Goal: Information Seeking & Learning: Learn about a topic

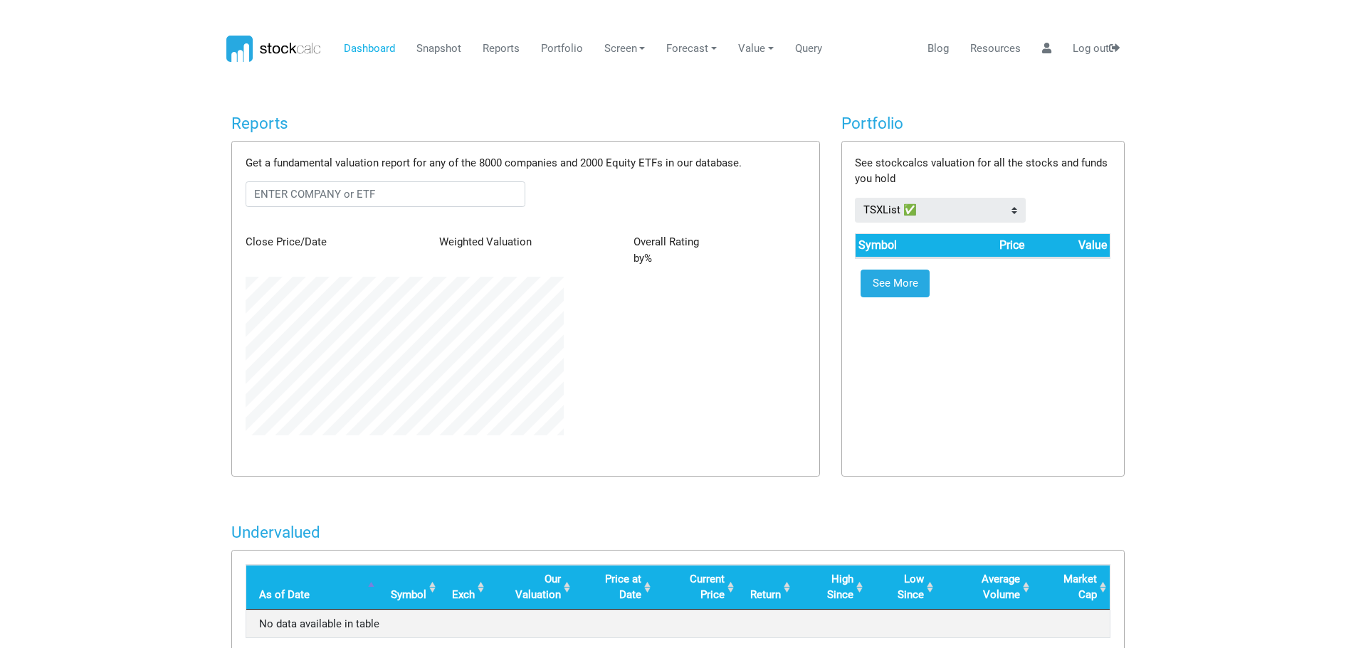
scroll to position [159, 339]
click at [259, 198] on input "text" at bounding box center [386, 194] width 280 height 26
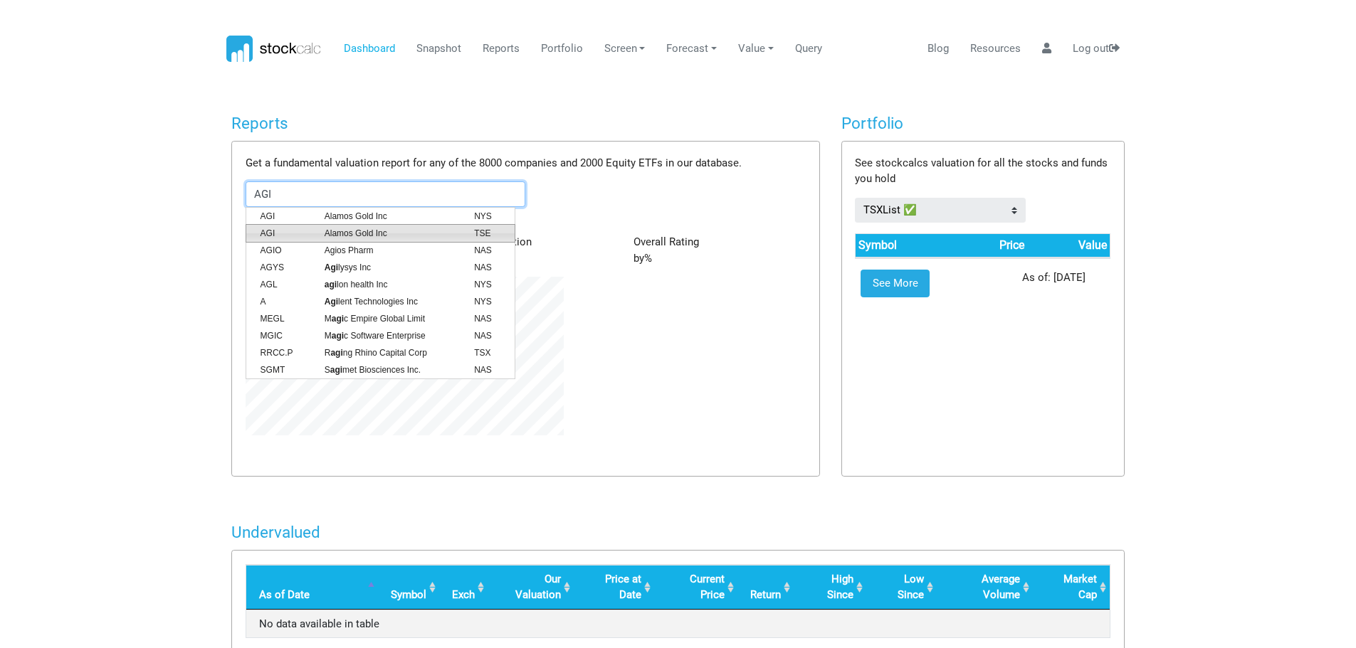
click at [379, 231] on span "Alamos Gold Inc" at bounding box center [388, 233] width 149 height 13
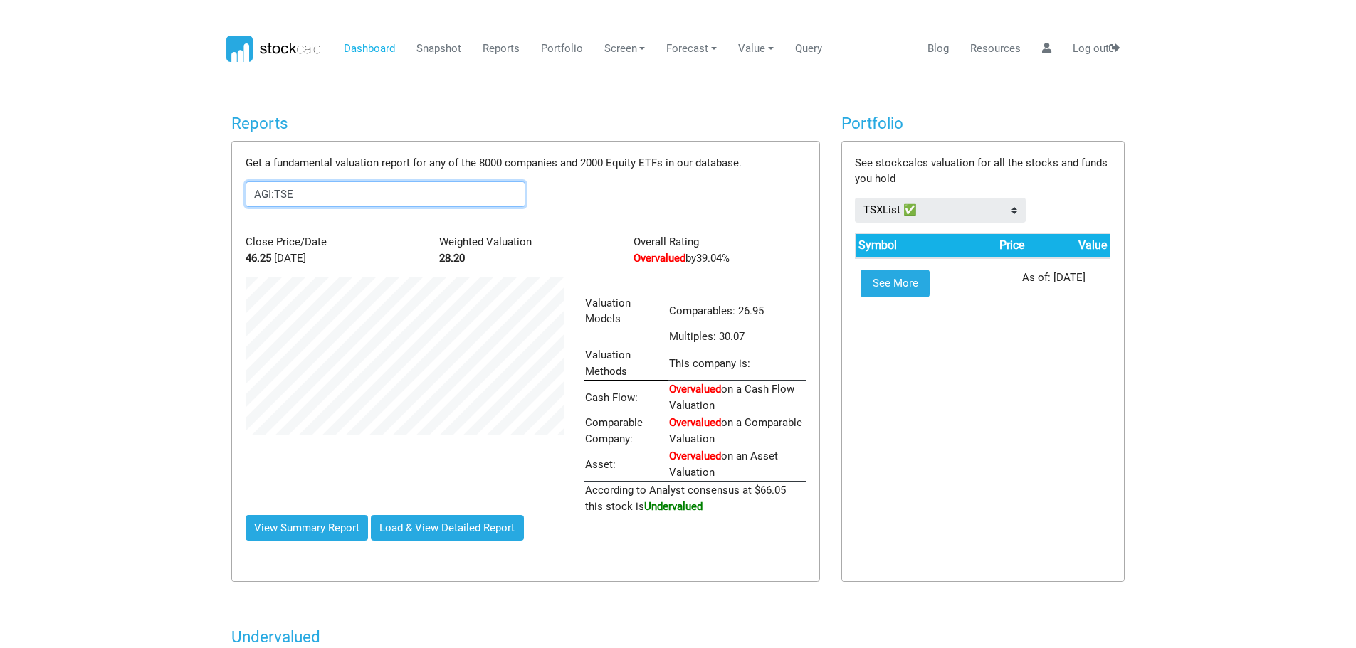
scroll to position [238, 339]
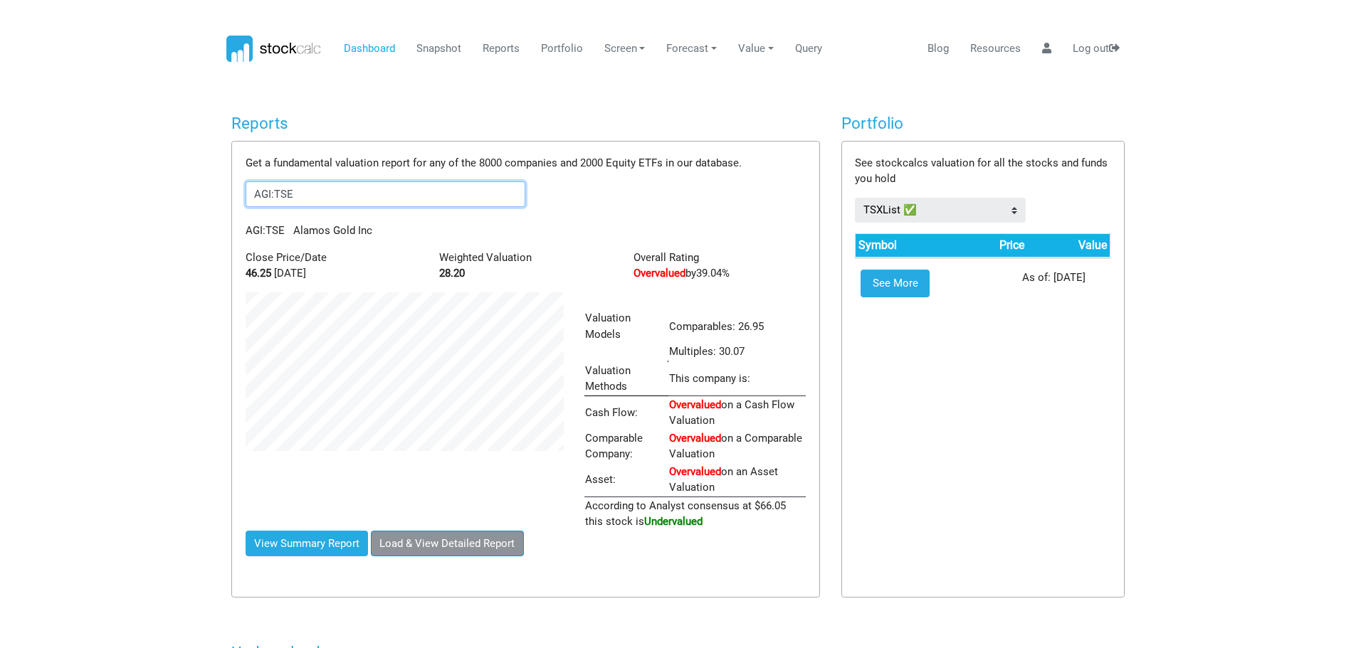
type input "AGI:TSE"
click at [425, 540] on button "Load & View Detailed Report" at bounding box center [447, 544] width 153 height 26
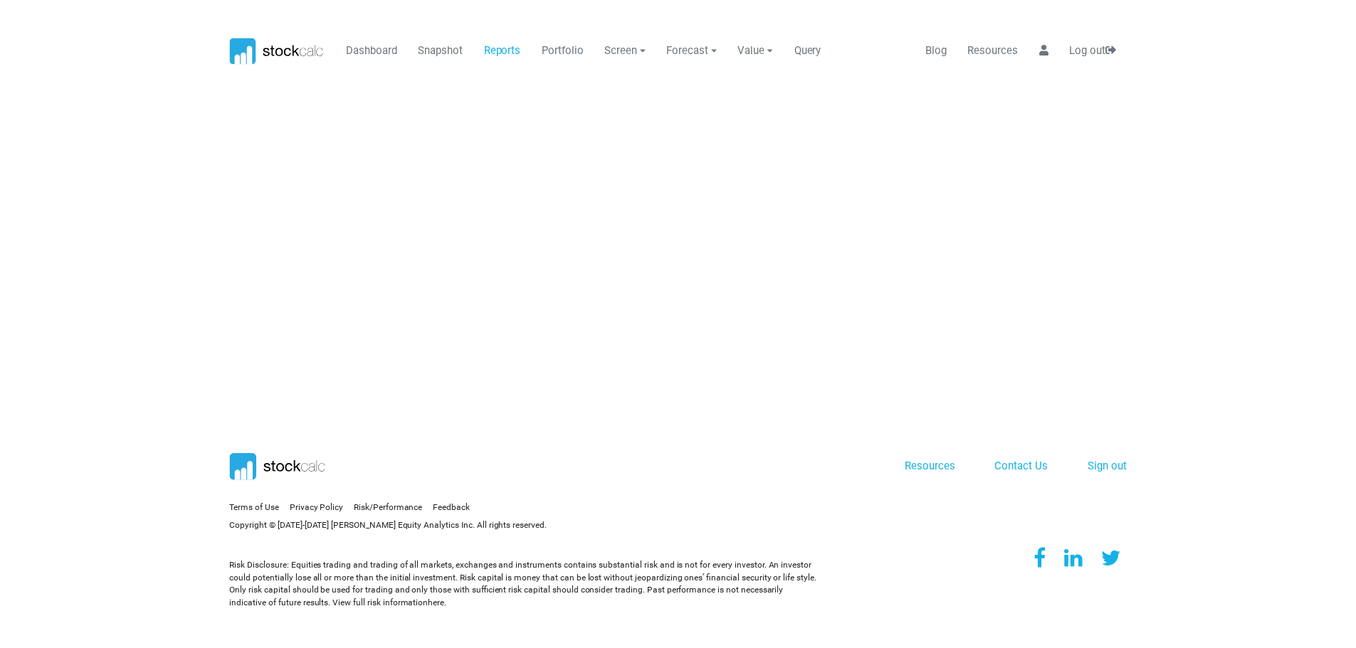
scroll to position [0, 0]
click at [291, 53] on icon at bounding box center [279, 49] width 96 height 27
click at [1047, 41] on link at bounding box center [1052, 49] width 20 height 27
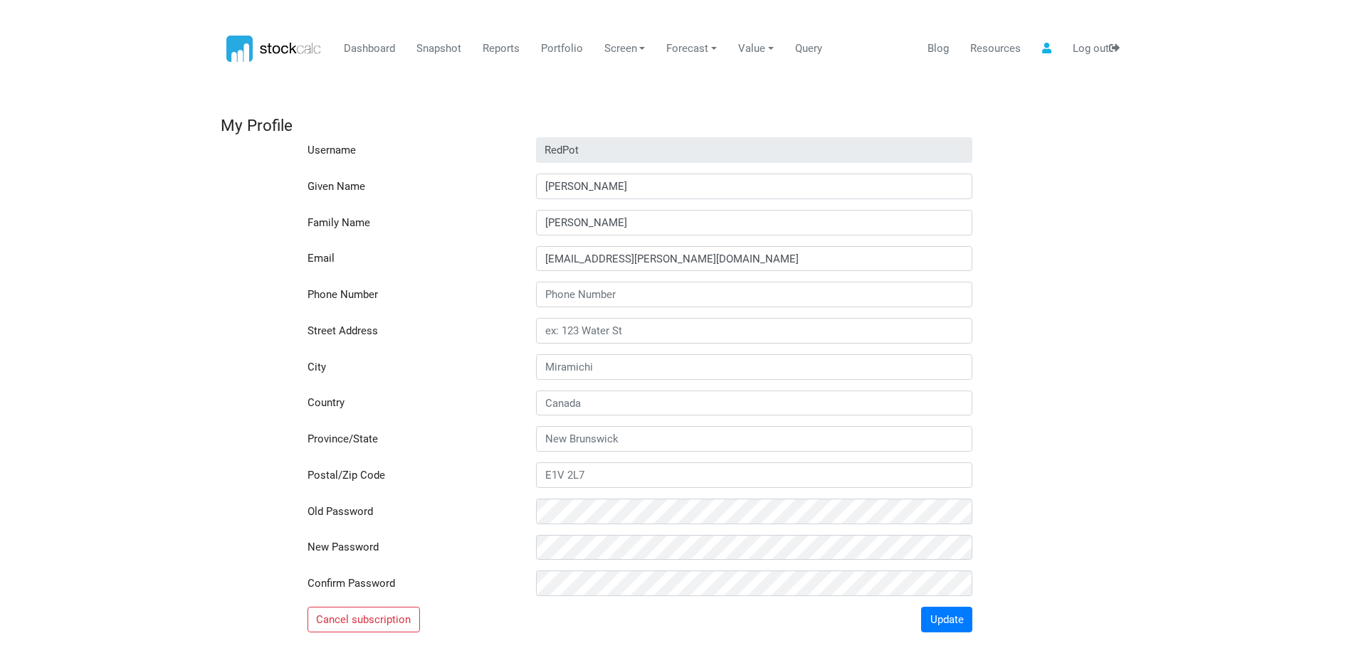
click at [293, 46] on icon at bounding box center [274, 49] width 96 height 27
click at [354, 50] on link "Dashboard" at bounding box center [369, 49] width 62 height 27
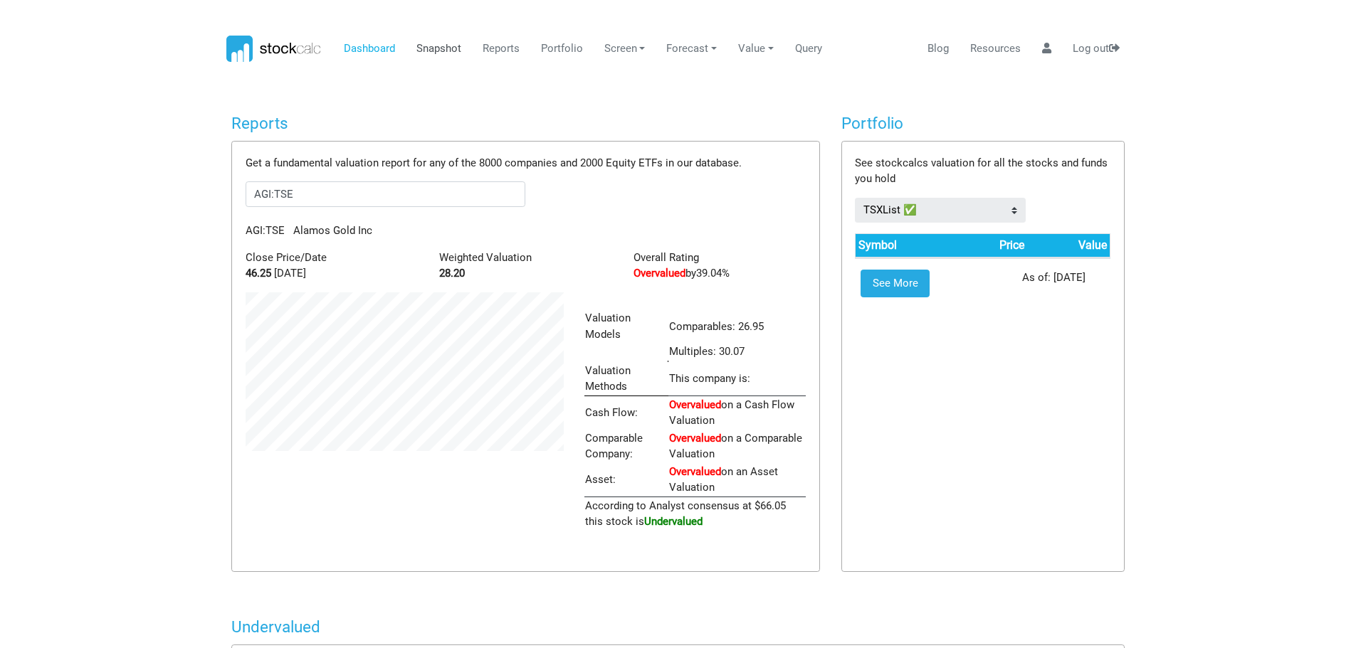
click at [434, 48] on link "Snapshot" at bounding box center [439, 49] width 56 height 27
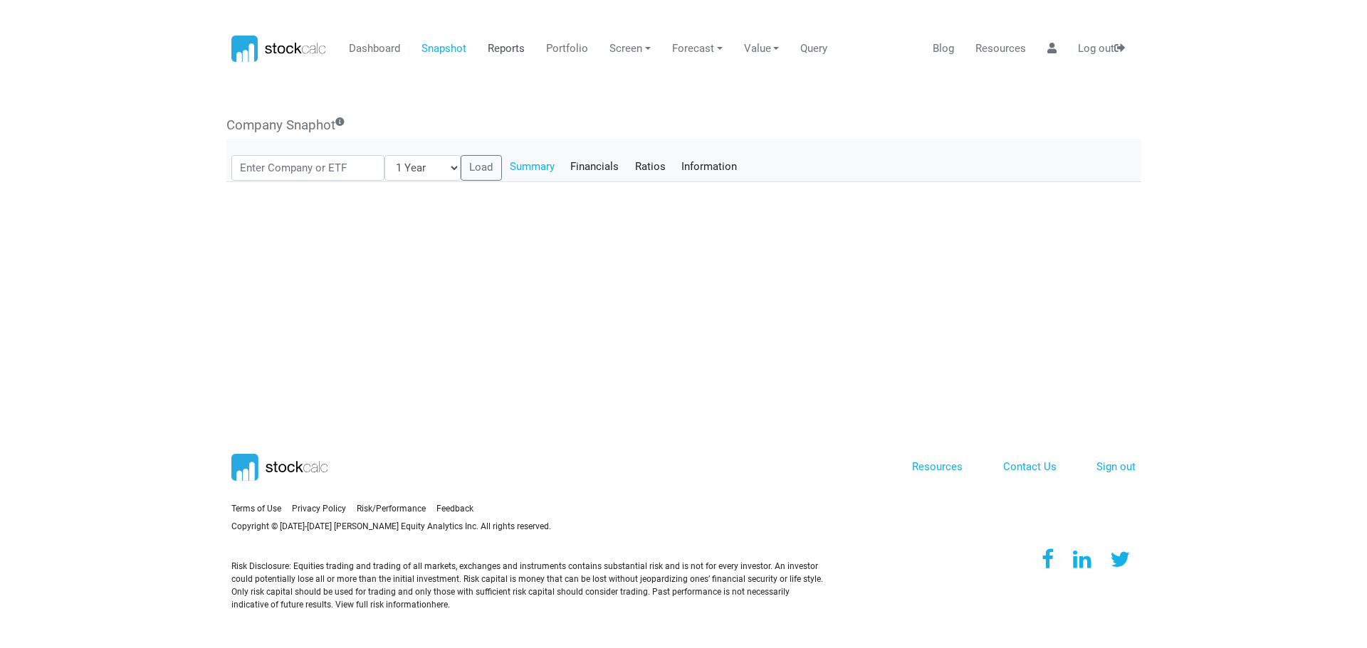
click at [495, 49] on link "Reports" at bounding box center [507, 49] width 48 height 27
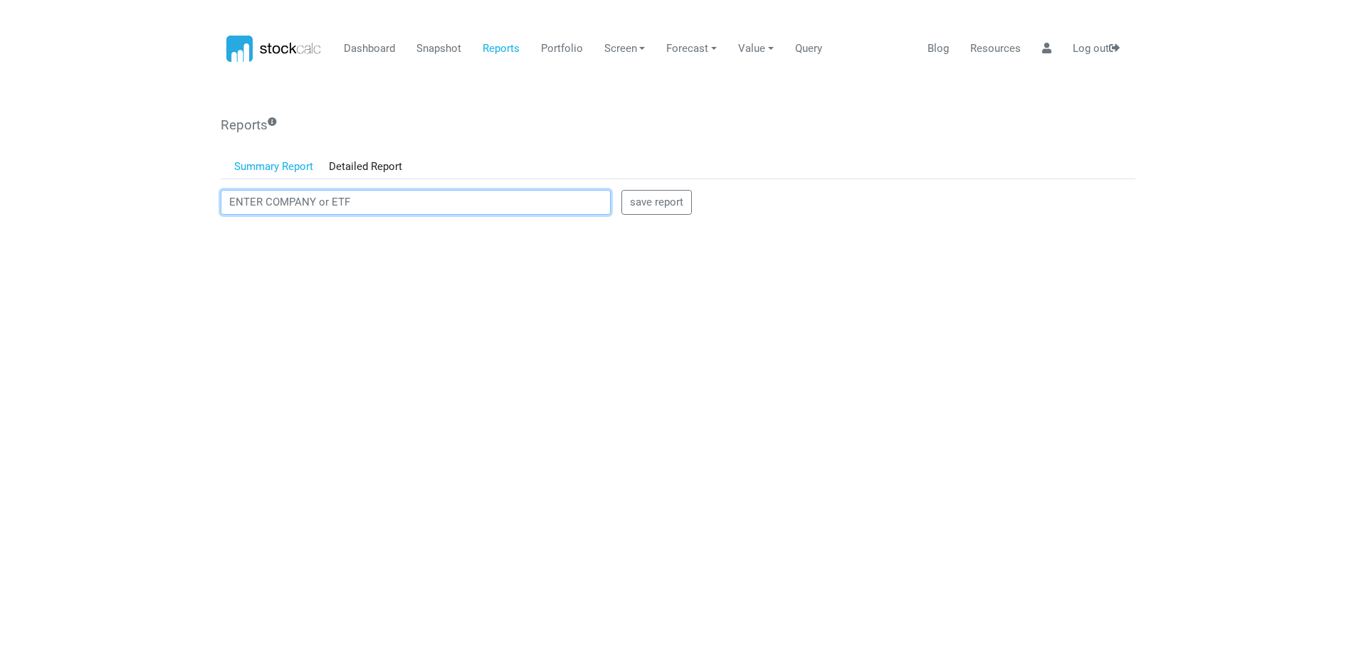
drag, startPoint x: 357, startPoint y: 203, endPoint x: 186, endPoint y: 208, distance: 170.2
click at [186, 208] on body "Dashboard Snapshot Reports Portfolio Screen Stock Screener Sector ETF Industry …" at bounding box center [678, 324] width 1356 height 648
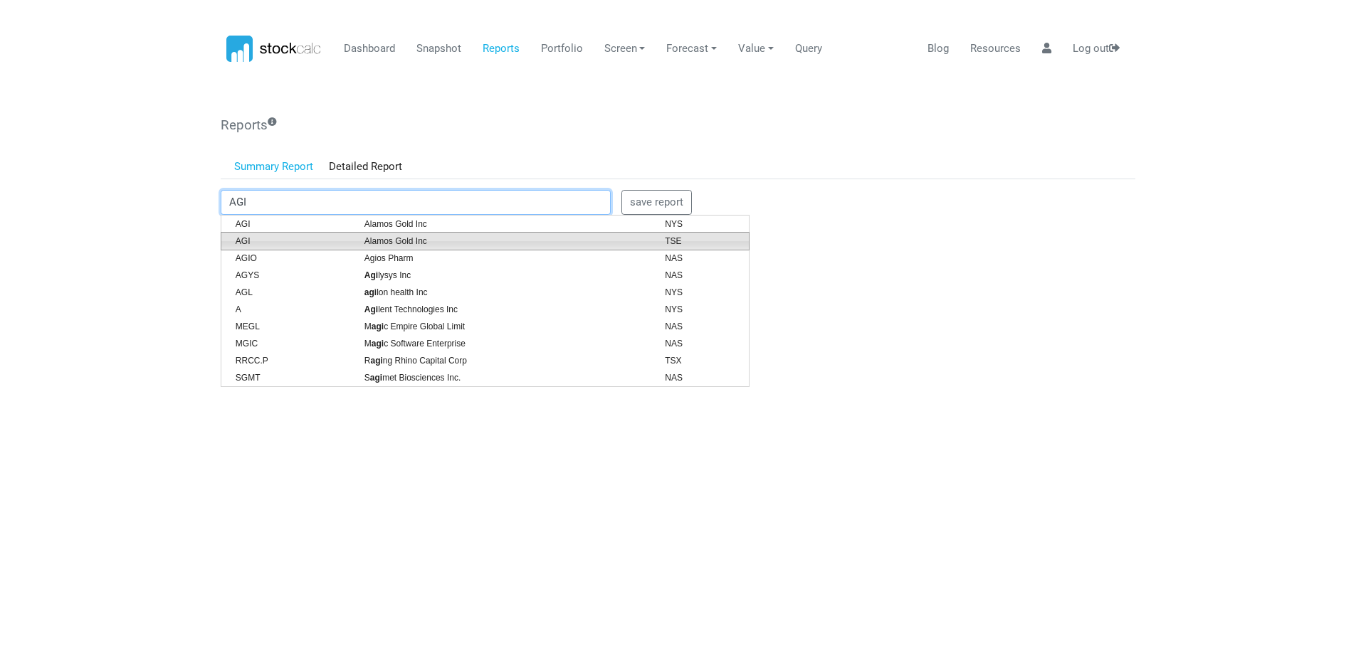
click at [469, 245] on span "Alamos Gold Inc" at bounding box center [504, 241] width 300 height 13
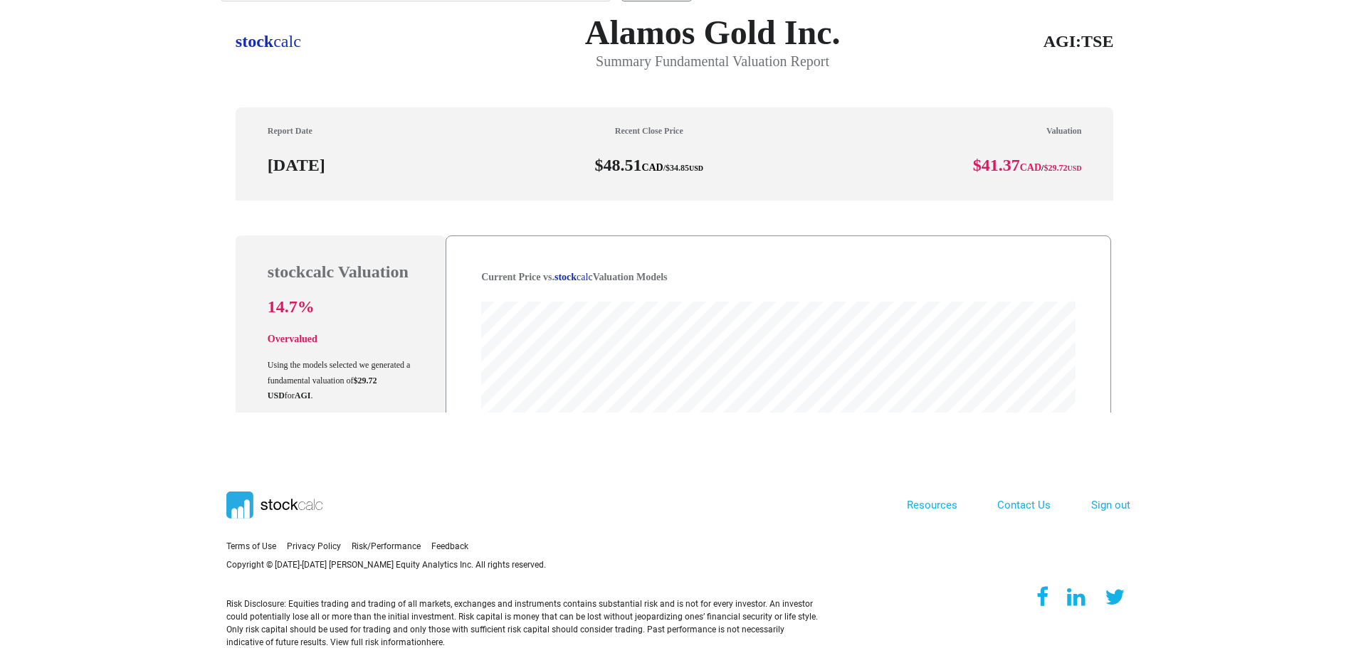
click at [305, 102] on div "stock calc Alamos Gold Inc. Summary Fundamental Valuation Report AGI:TSE Report…" at bounding box center [675, 106] width 878 height 188
click at [265, 100] on div "stock calc Alamos Gold Inc. Summary Fundamental Valuation Report AGI:TSE Report…" at bounding box center [675, 106] width 878 height 188
click at [276, 106] on div "stock calc Alamos Gold Inc. Summary Fundamental Valuation Report AGI:TSE Report…" at bounding box center [675, 106] width 878 height 188
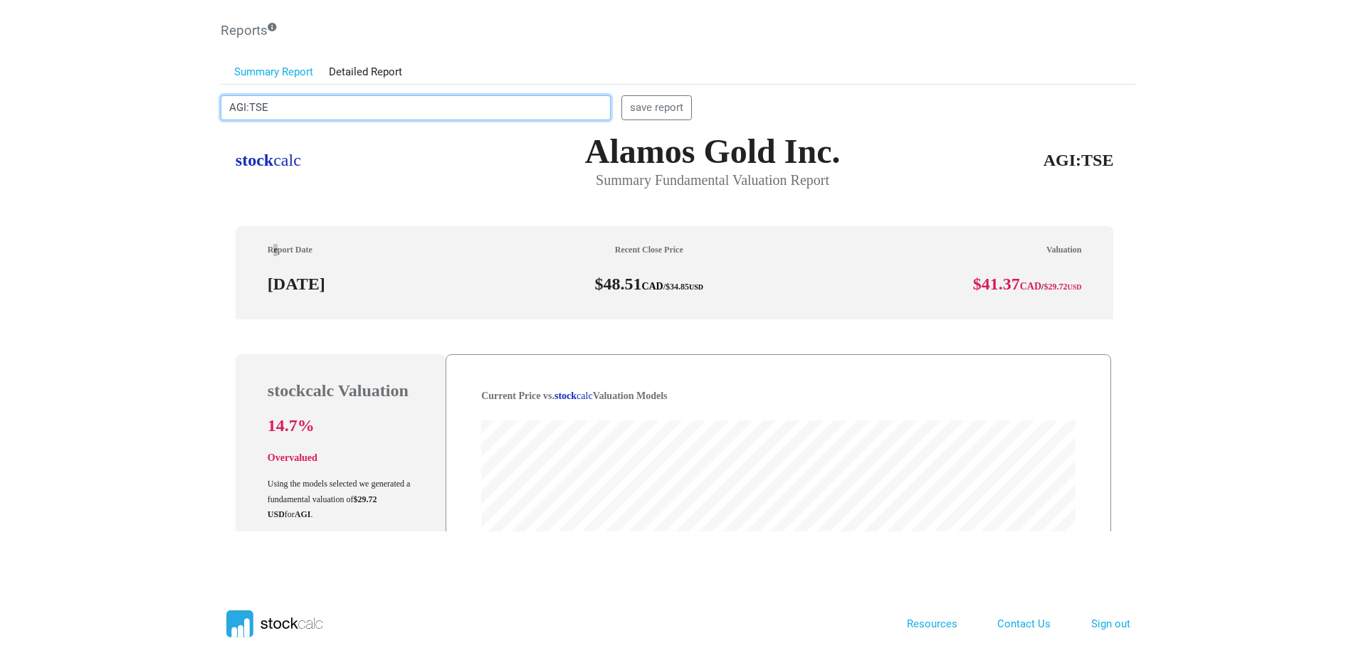
drag, startPoint x: 61, startPoint y: 98, endPoint x: 181, endPoint y: 104, distance: 119.7
click at [181, 104] on body "Dashboard Snapshot Reports Portfolio Screen Stock Screener Sector ETF Industry …" at bounding box center [678, 229] width 1356 height 648
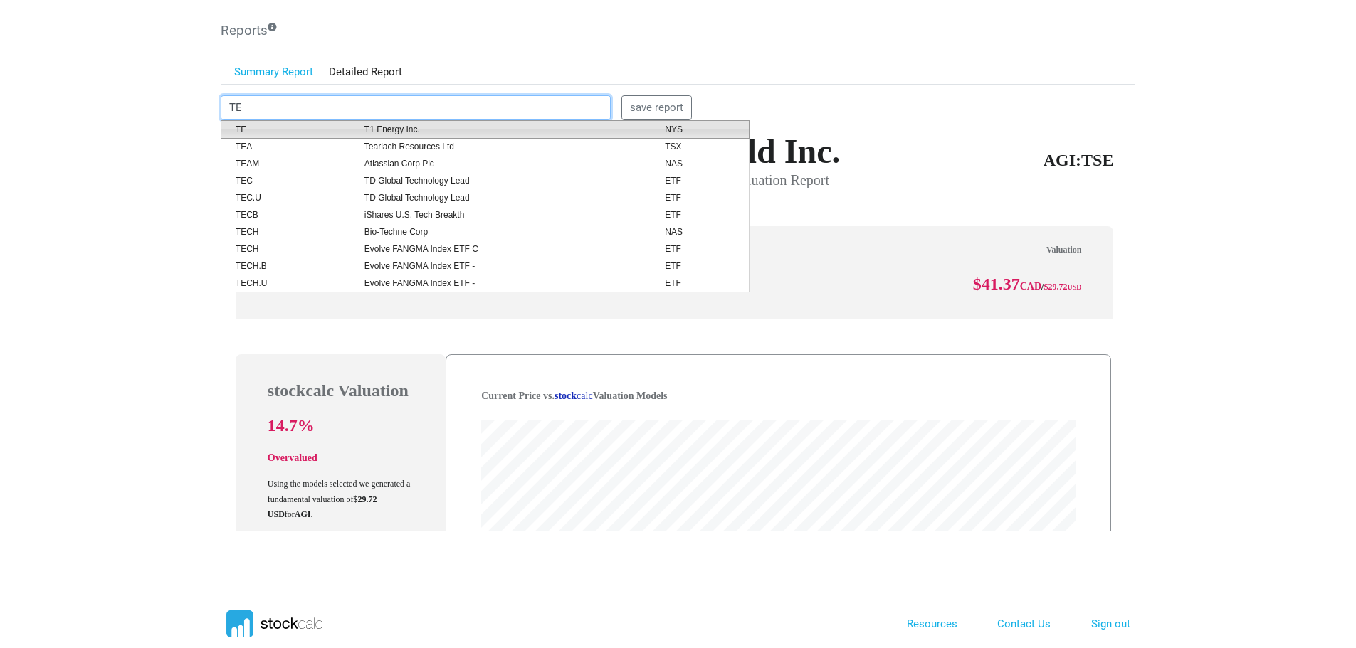
click at [386, 131] on span "T1 Energy Inc." at bounding box center [504, 129] width 300 height 13
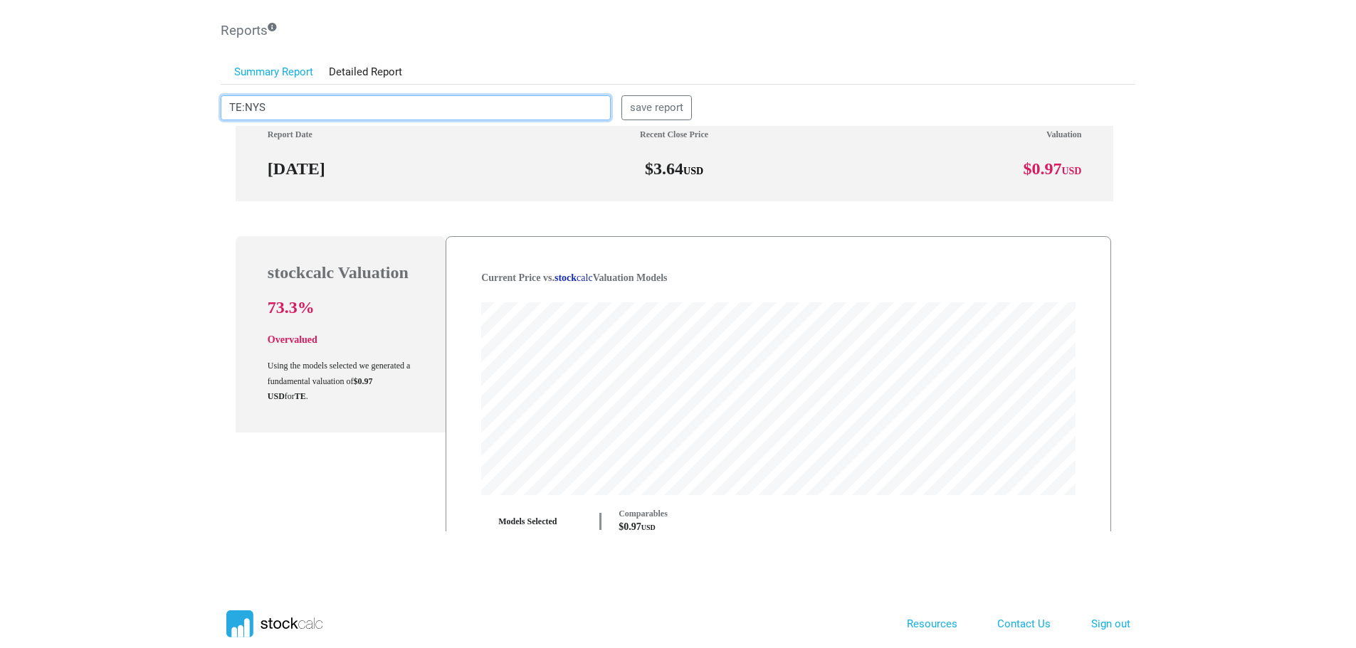
scroll to position [0, 0]
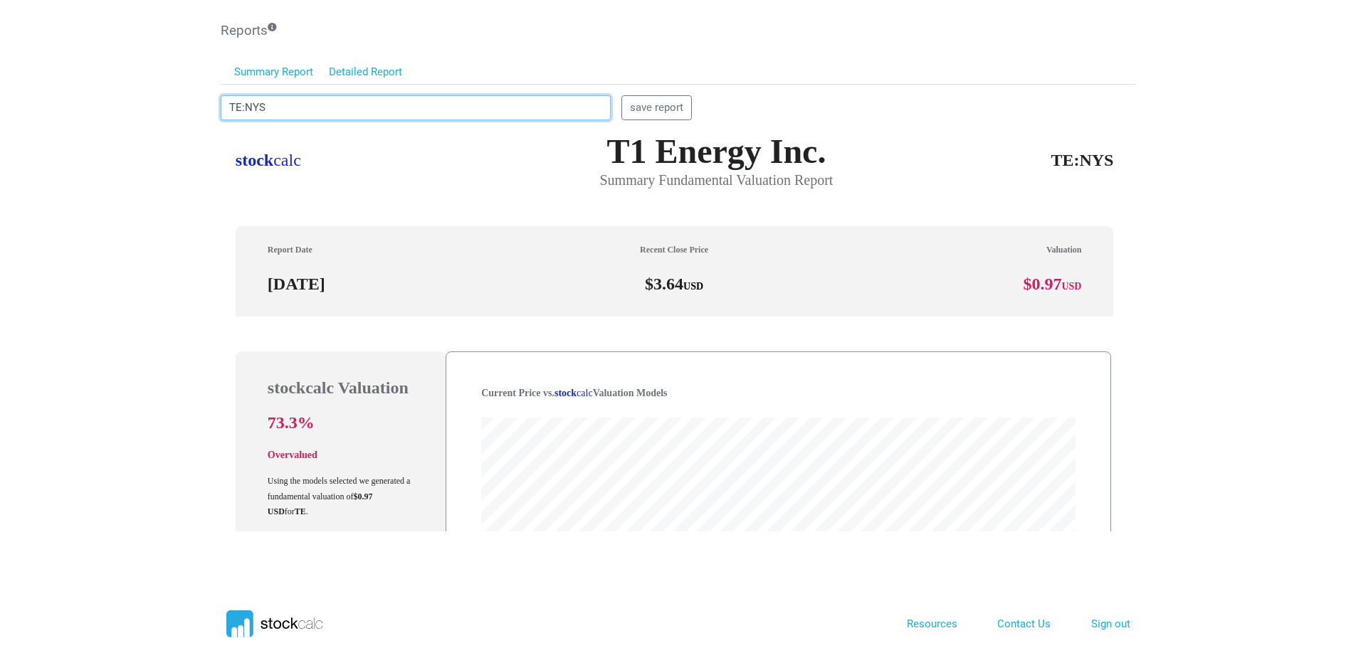
type input "TE:NYS"
click at [380, 68] on link "Detailed Report" at bounding box center [366, 72] width 90 height 24
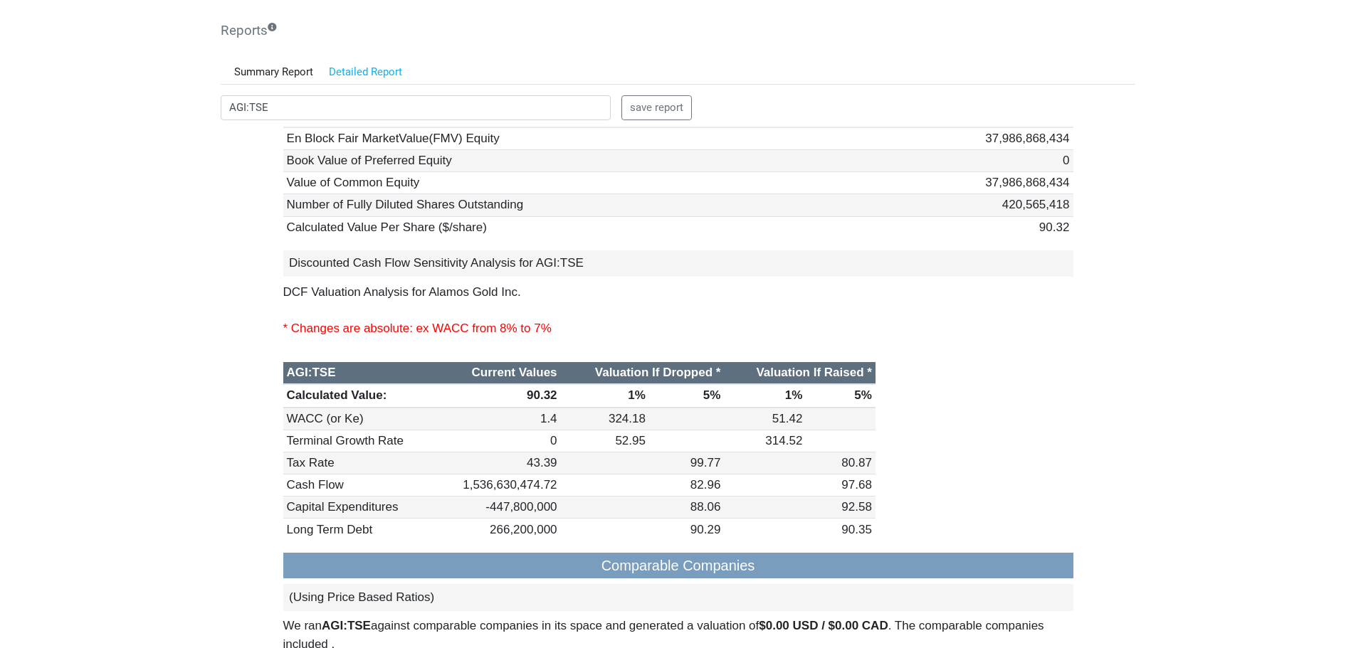
scroll to position [3345, 0]
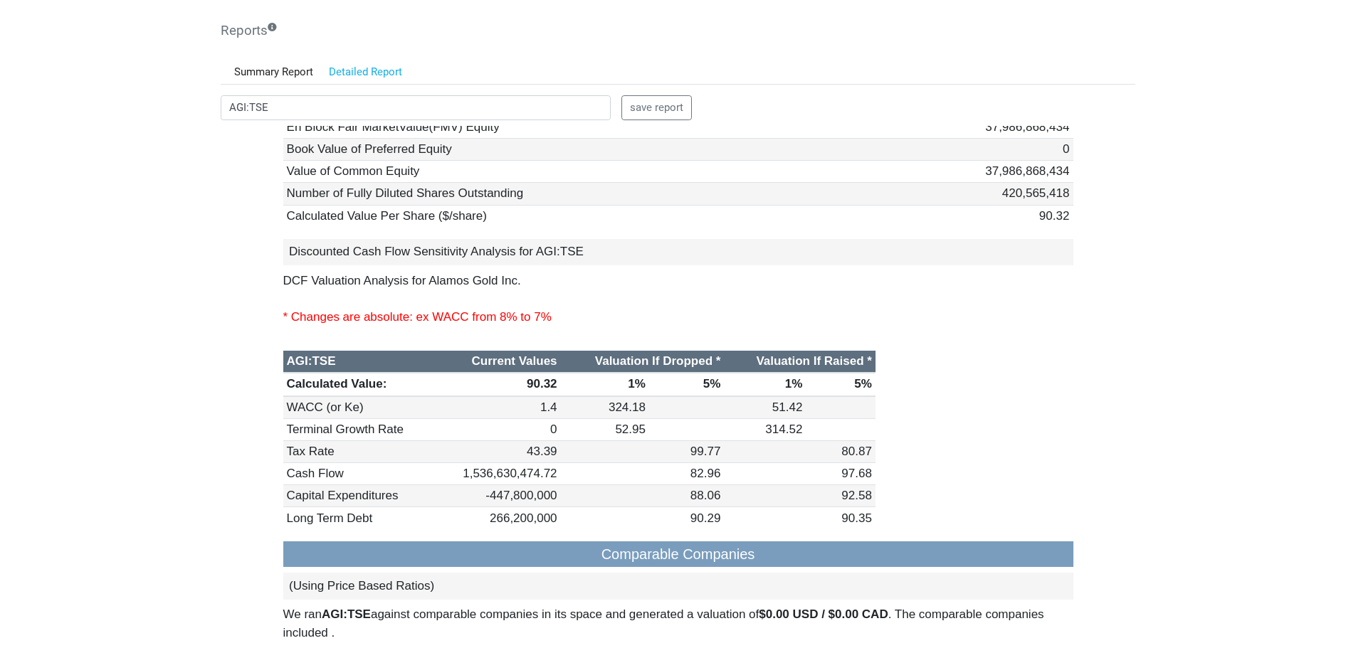
click at [368, 75] on link "Detailed Report" at bounding box center [366, 72] width 90 height 24
click at [379, 68] on link "Detailed Report" at bounding box center [366, 72] width 90 height 24
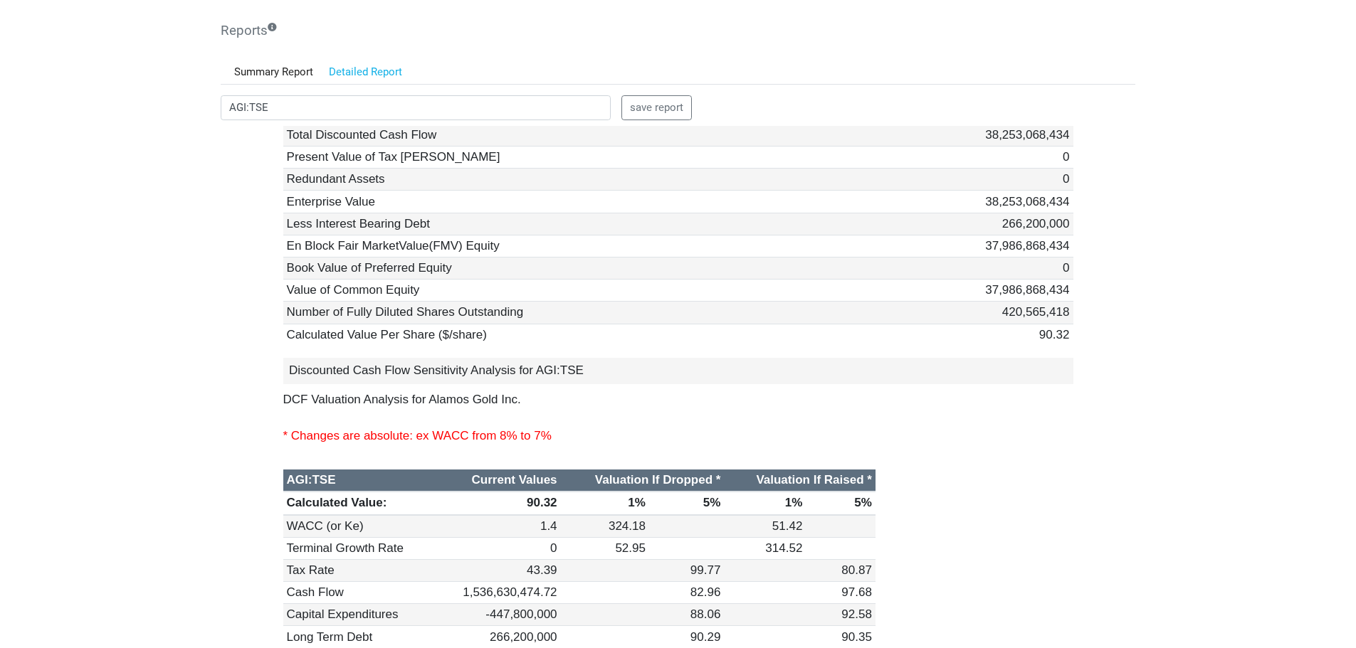
scroll to position [0, 0]
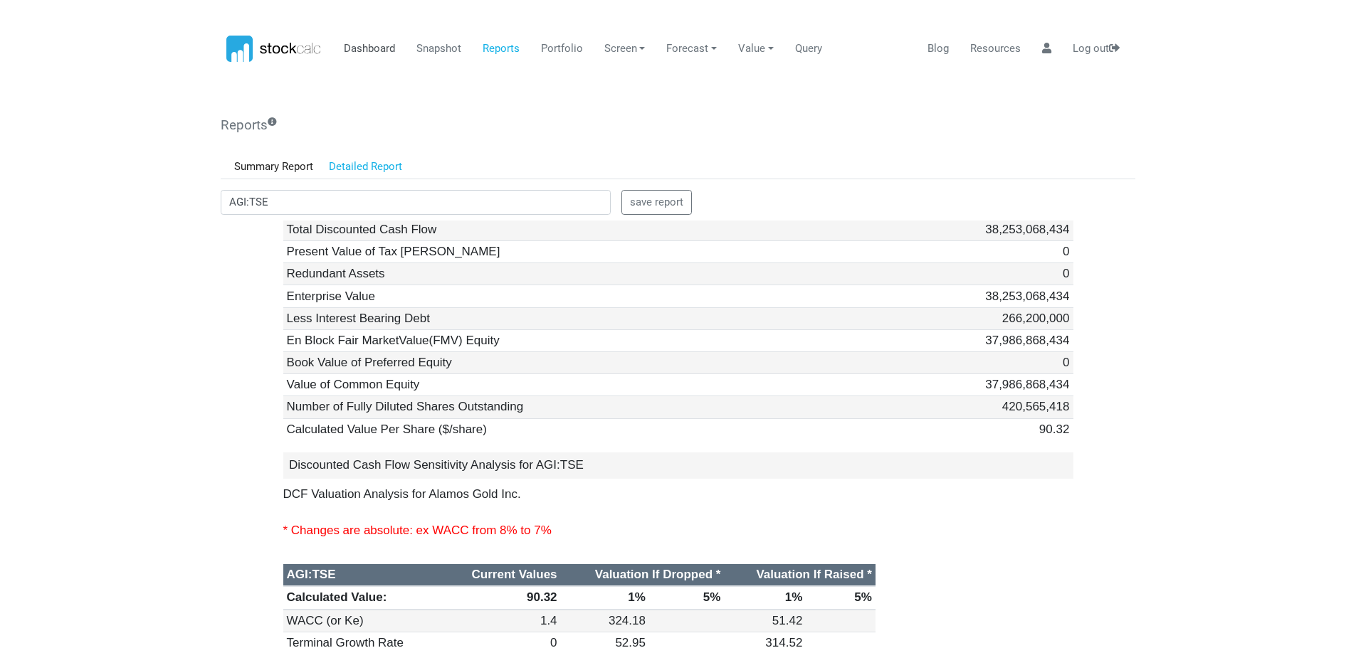
click at [373, 47] on link "Dashboard" at bounding box center [369, 49] width 62 height 27
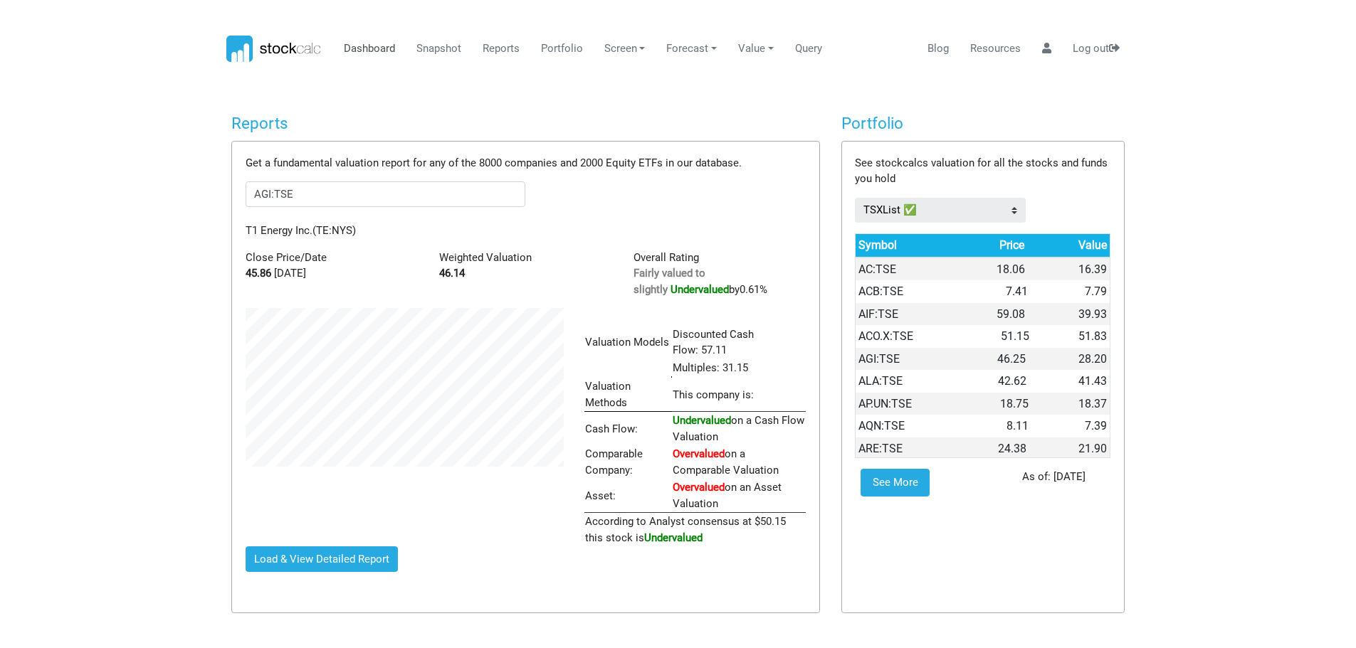
scroll to position [261, 0]
click at [285, 562] on button "Load & View Detailed Report" at bounding box center [322, 560] width 153 height 26
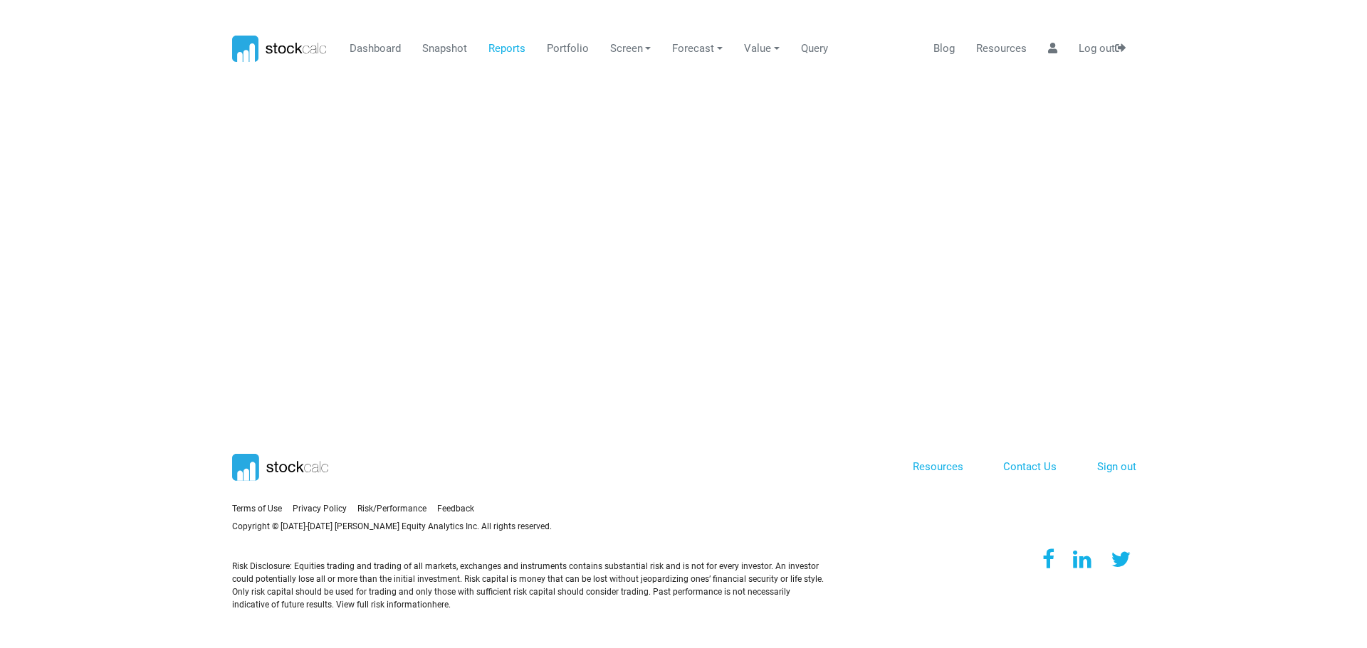
scroll to position [0, 0]
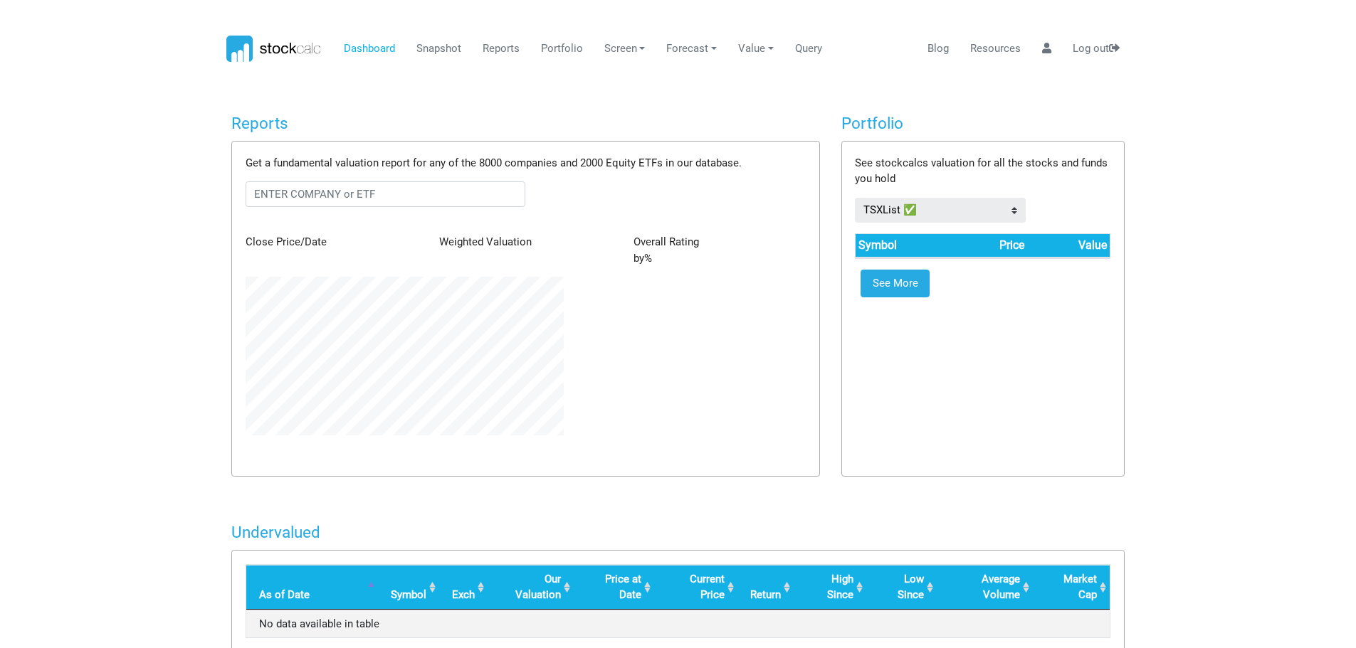
scroll to position [159, 339]
click at [771, 52] on link "Value" at bounding box center [756, 49] width 46 height 27
click at [611, 86] on body "Dashboard Snapshot Reports Portfolio Screen Stock Screener Sector ETF Industry …" at bounding box center [678, 324] width 1356 height 648
click at [809, 48] on link "Query" at bounding box center [808, 49] width 38 height 27
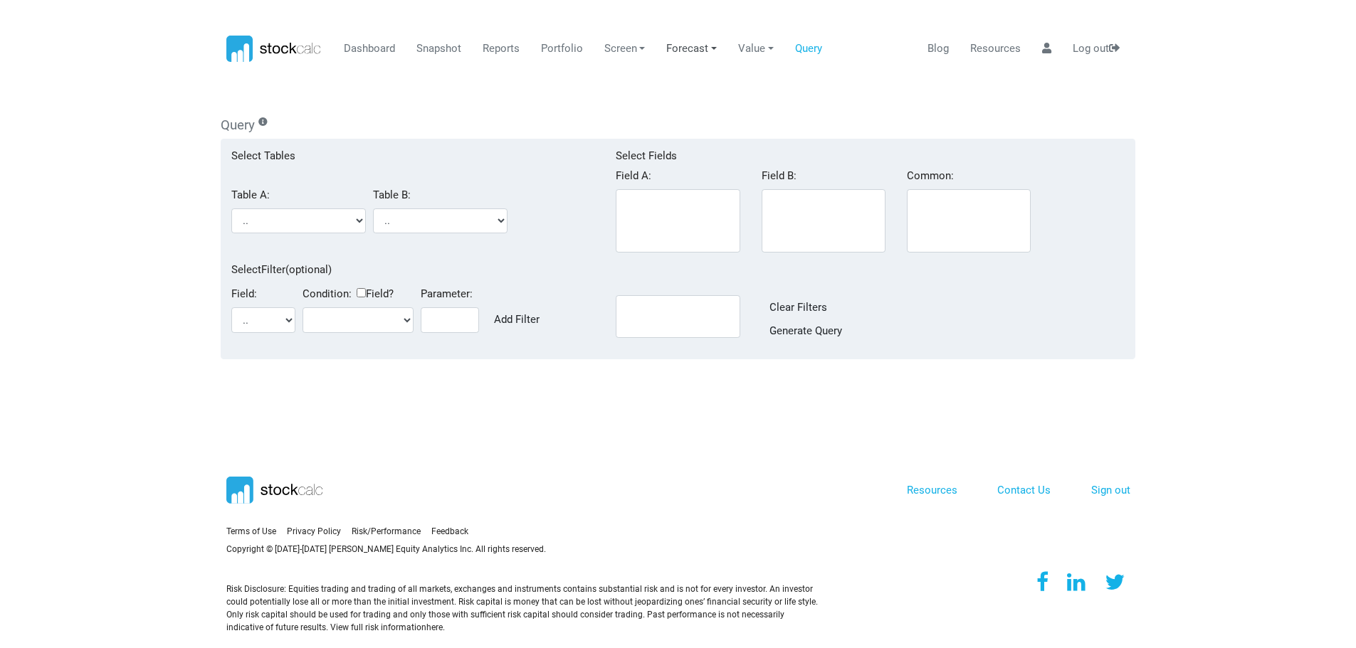
click at [685, 47] on link "Forecast" at bounding box center [691, 49] width 61 height 27
click at [690, 89] on link "Analyst Projections" at bounding box center [709, 91] width 95 height 43
click at [692, 85] on body "Dashboard Snapshot Reports Portfolio Screen Stock Screener Sector ETF Industry …" at bounding box center [678, 324] width 1356 height 648
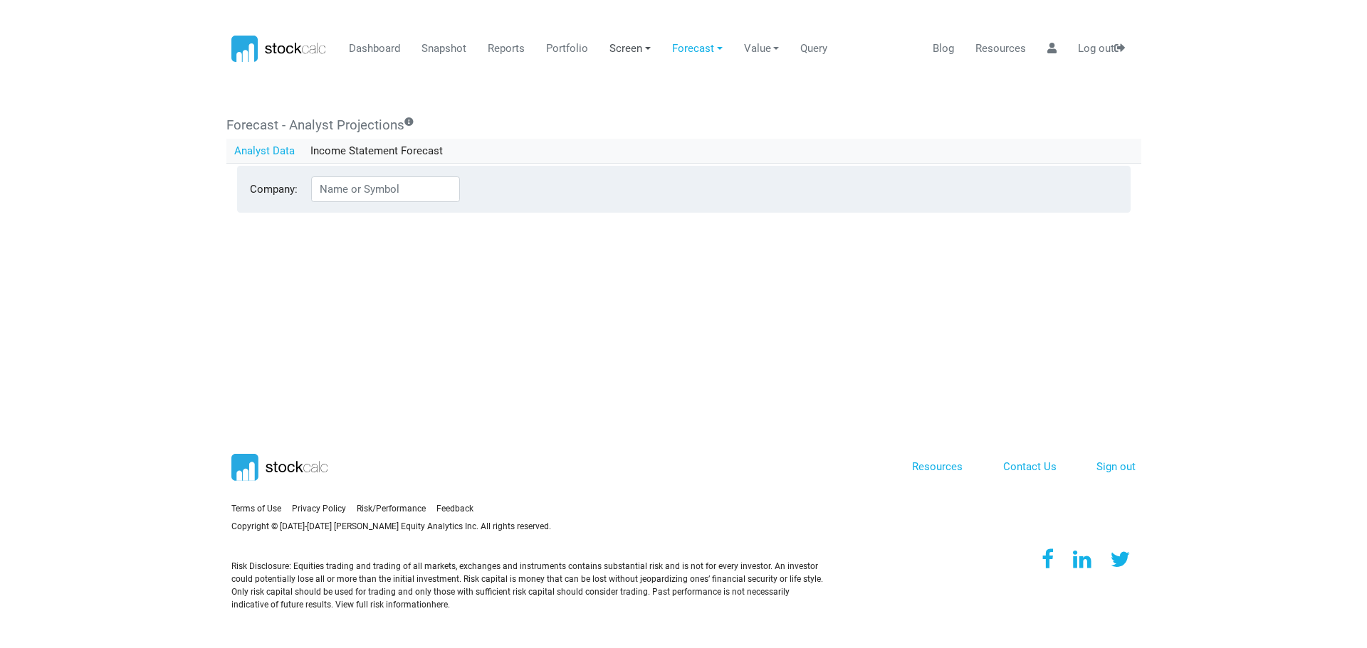
click at [641, 48] on link "Screen" at bounding box center [630, 49] width 52 height 27
click at [1050, 54] on link at bounding box center [1052, 49] width 20 height 27
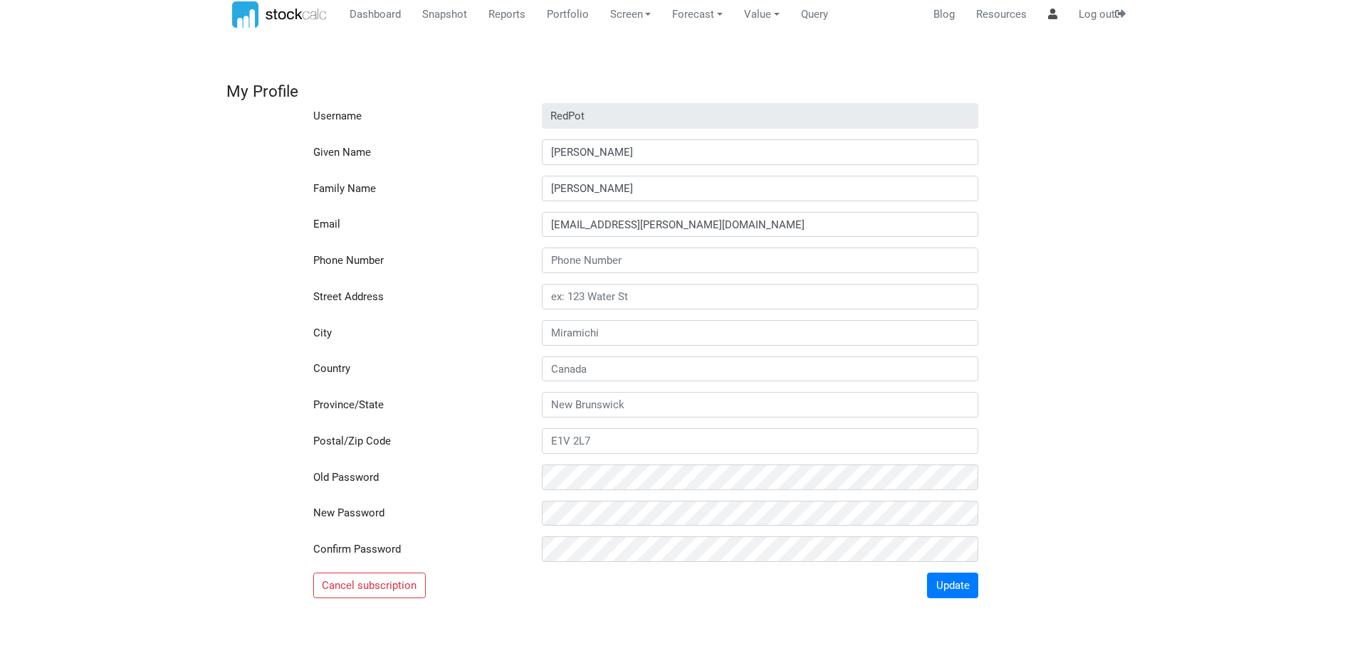
scroll to position [0, 0]
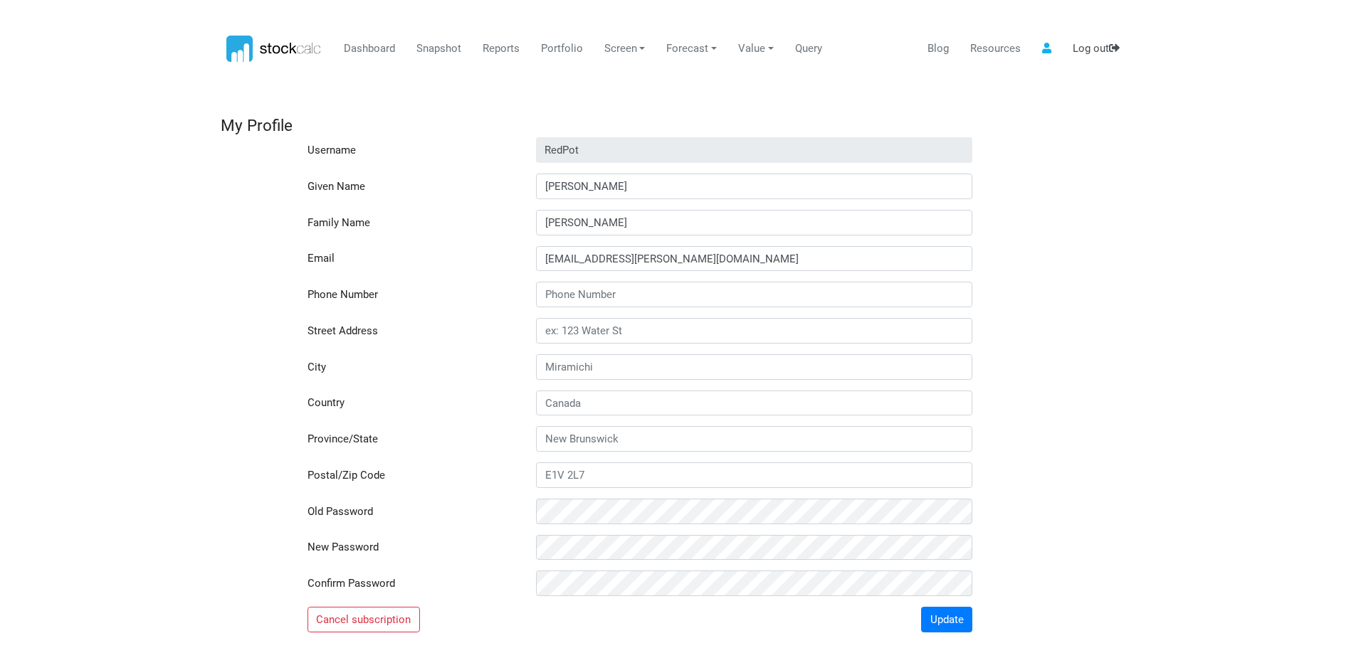
click at [1087, 52] on link "Log out" at bounding box center [1096, 49] width 58 height 27
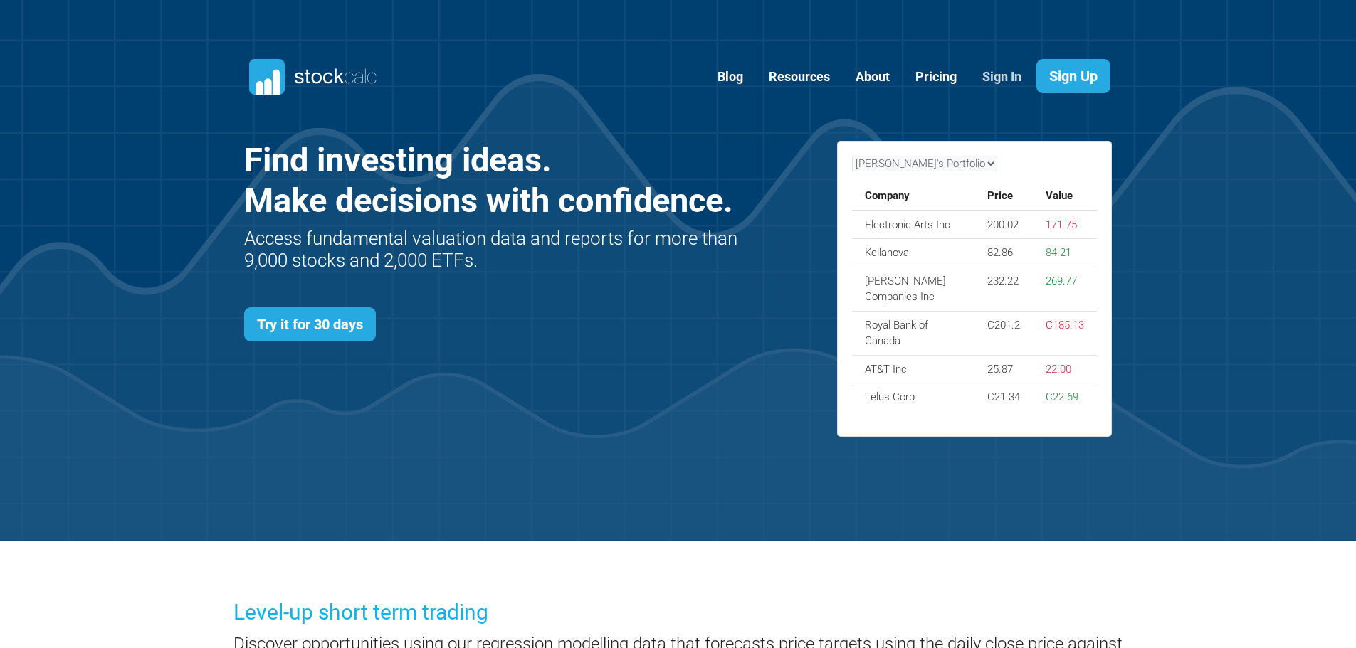
click at [999, 82] on link "Sign In" at bounding box center [1002, 77] width 60 height 35
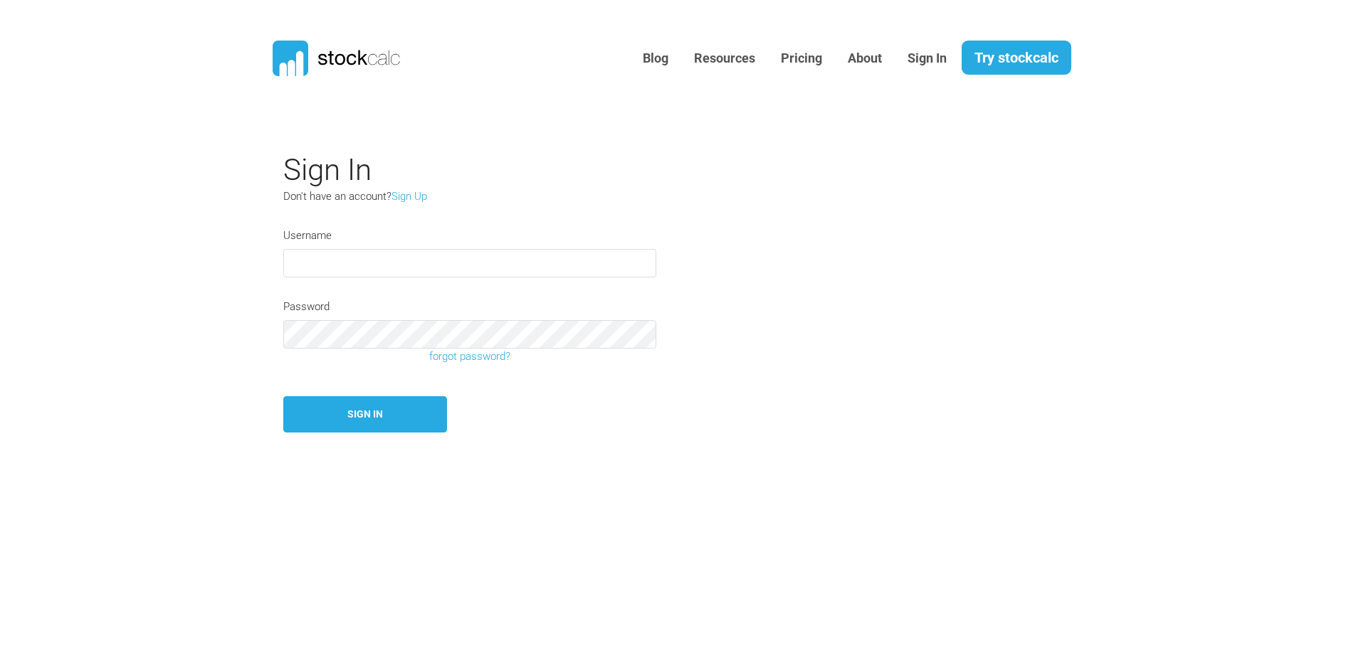
click at [364, 262] on input "text" at bounding box center [469, 263] width 373 height 28
type input "Redpot"
click at [375, 412] on button "Sign In" at bounding box center [365, 414] width 164 height 36
